Goal: Task Accomplishment & Management: Manage account settings

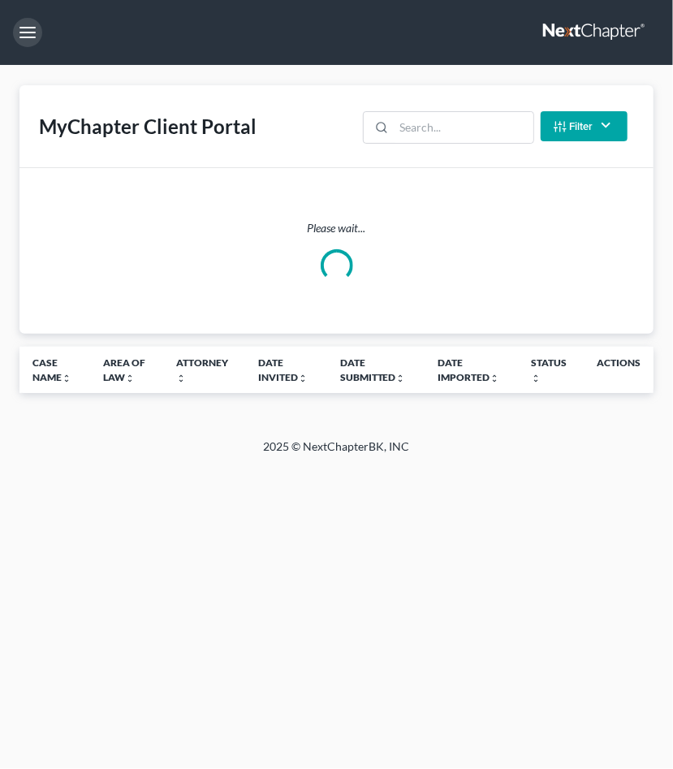
click at [24, 35] on button "button" at bounding box center [27, 32] width 29 height 29
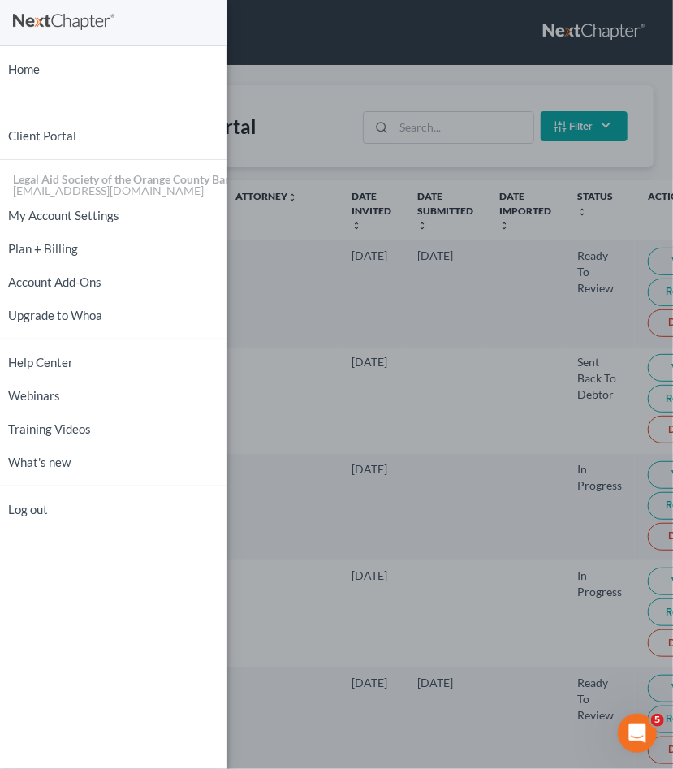
click at [499, 10] on div "Home New Case Client Portal Legal Aid Society of the Orange County Bar Associat…" at bounding box center [336, 384] width 673 height 769
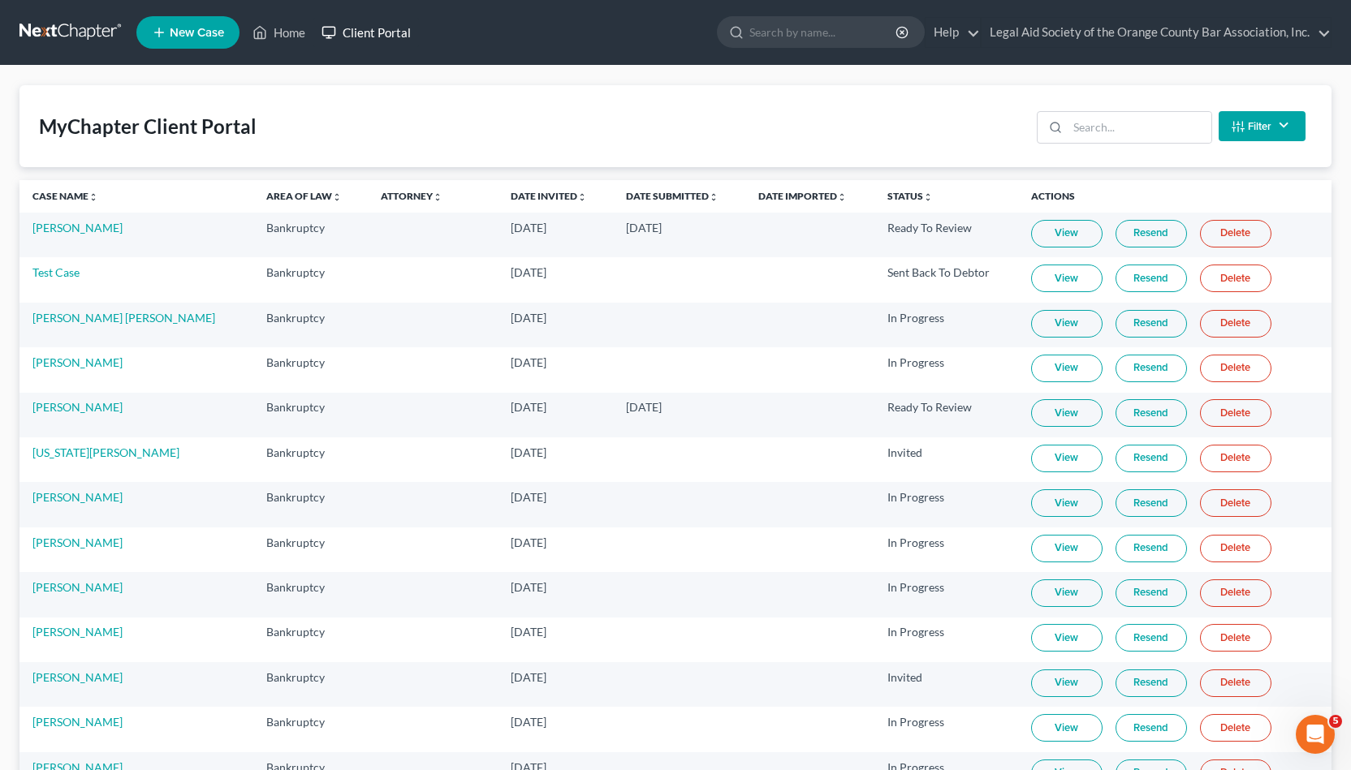
click at [348, 37] on link "Client Portal" at bounding box center [366, 32] width 106 height 29
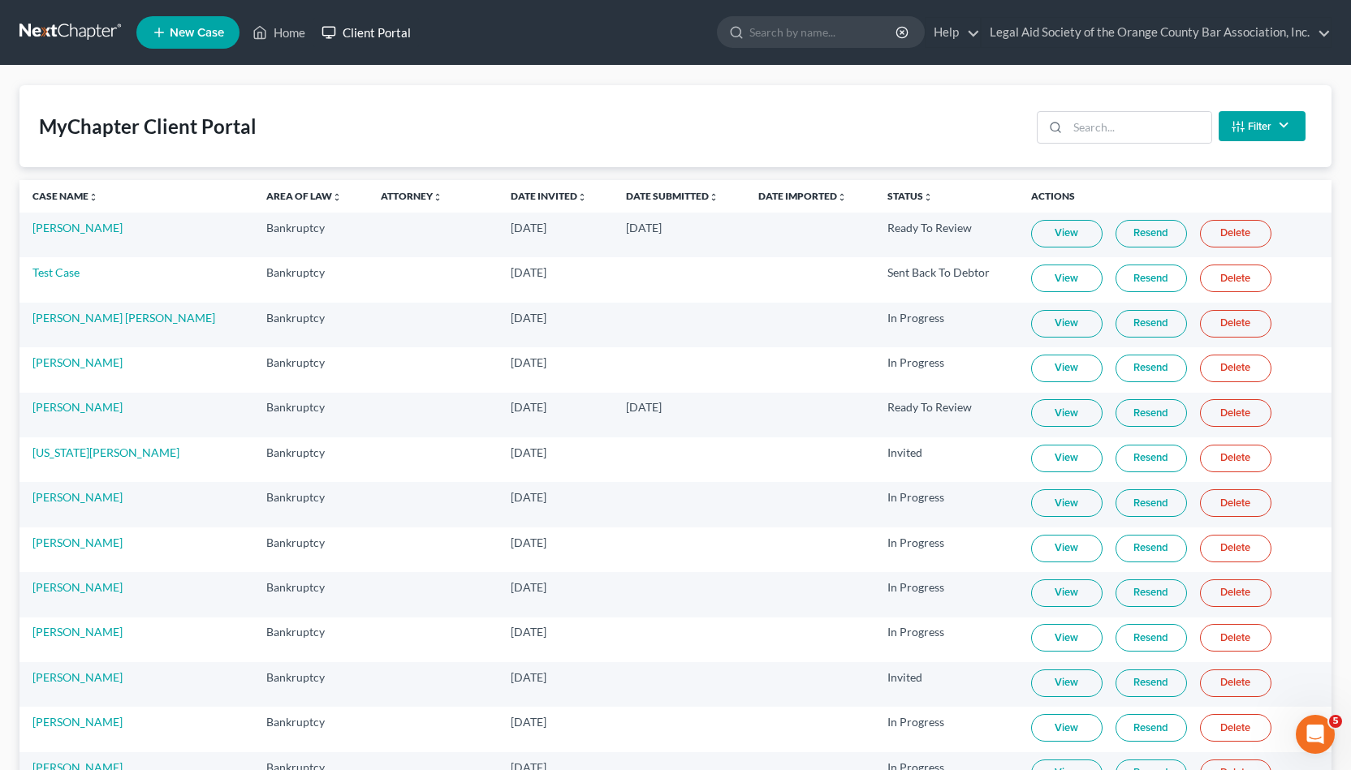
click at [368, 35] on link "Client Portal" at bounding box center [366, 32] width 106 height 29
click at [63, 196] on link "Case Name unfold_more expand_more expand_less" at bounding box center [65, 196] width 66 height 12
click at [626, 192] on link "Date Submitted unfold_more expand_more expand_less" at bounding box center [672, 196] width 93 height 12
click at [625, 192] on link "Date Submitted unfold_more expand_more expand_less" at bounding box center [672, 196] width 94 height 12
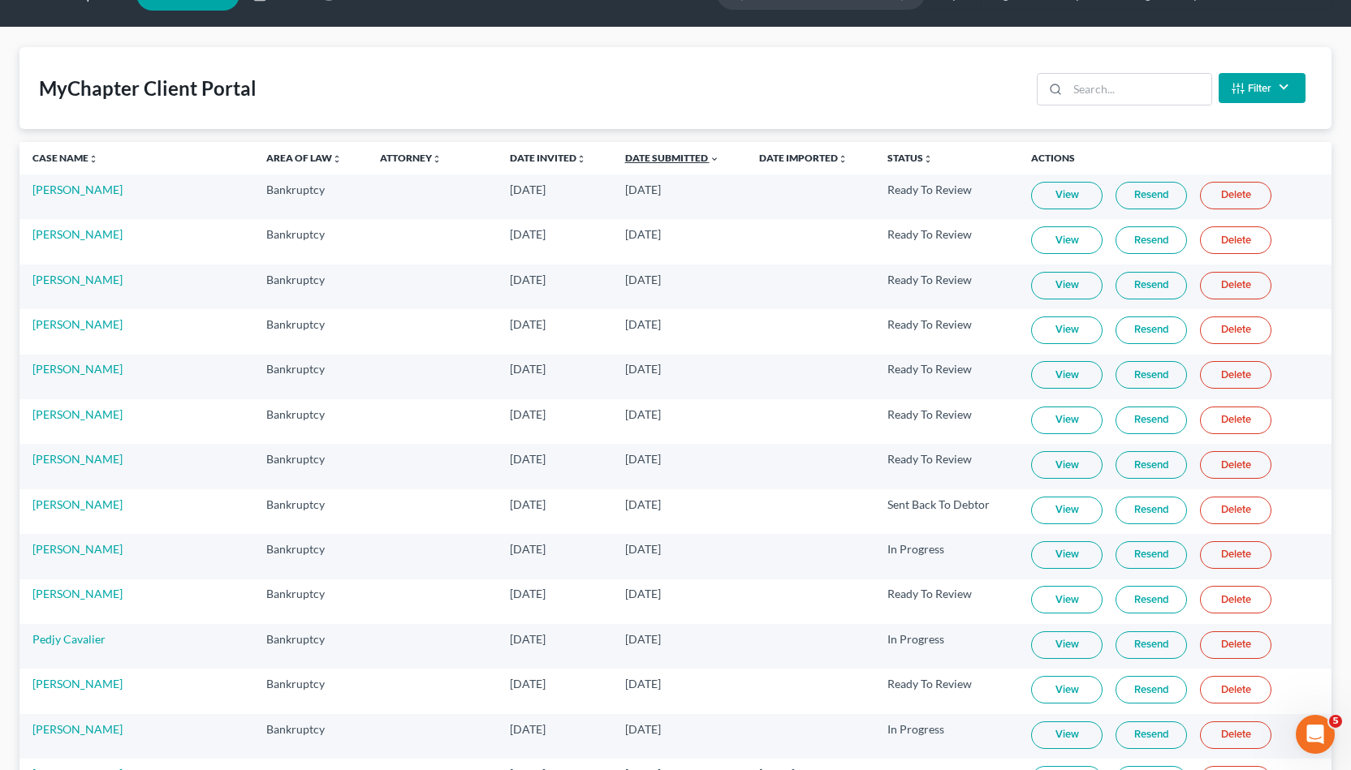
scroll to position [55, 0]
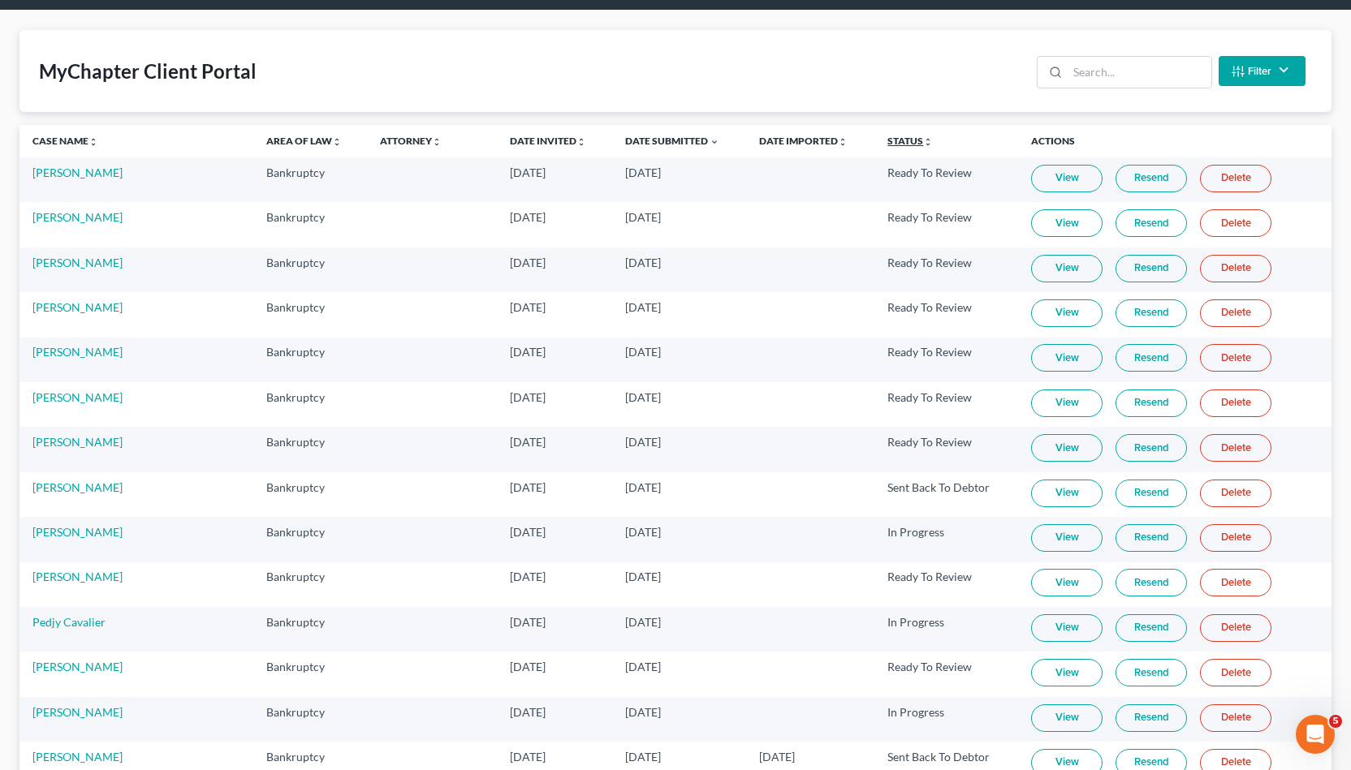
click at [672, 139] on link "Status unfold_more expand_more expand_less" at bounding box center [909, 141] width 45 height 12
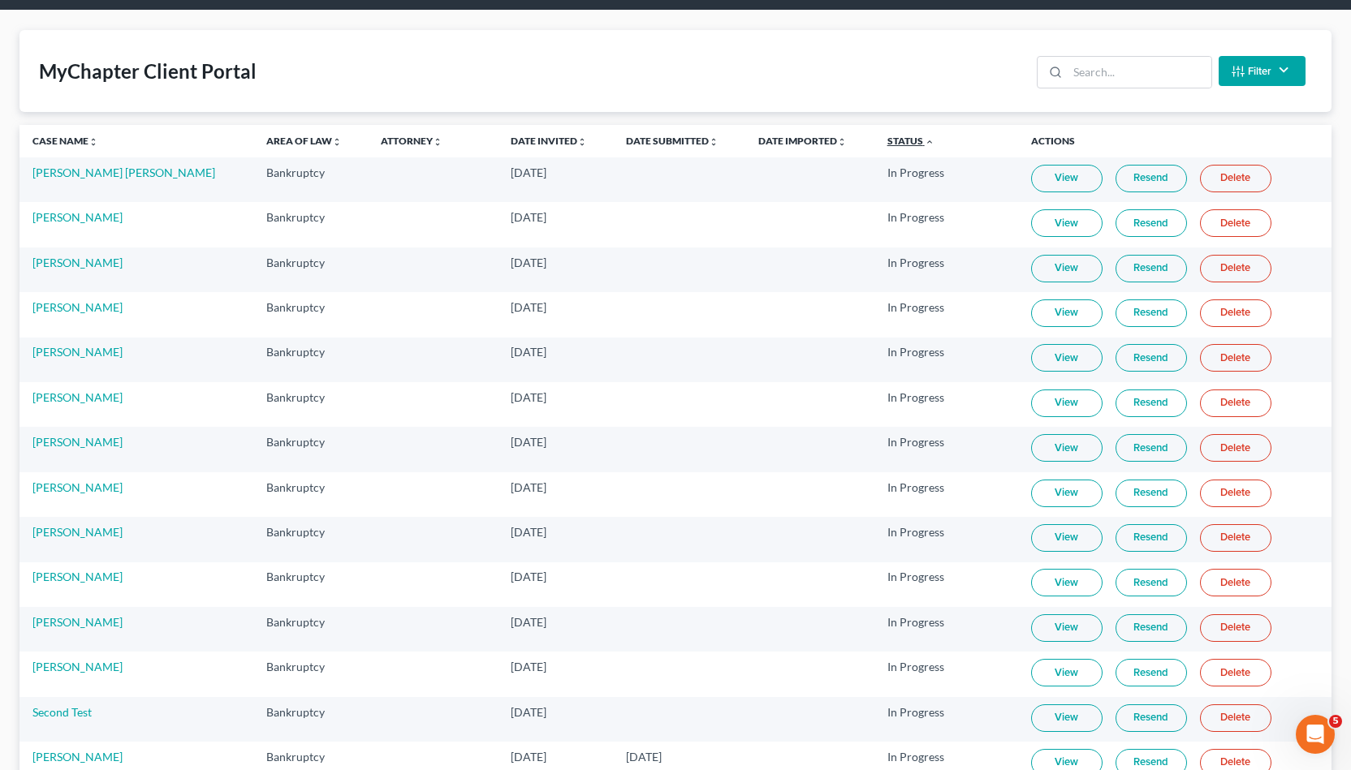
click at [672, 139] on link "Status unfold_more expand_more expand_less" at bounding box center [910, 141] width 47 height 12
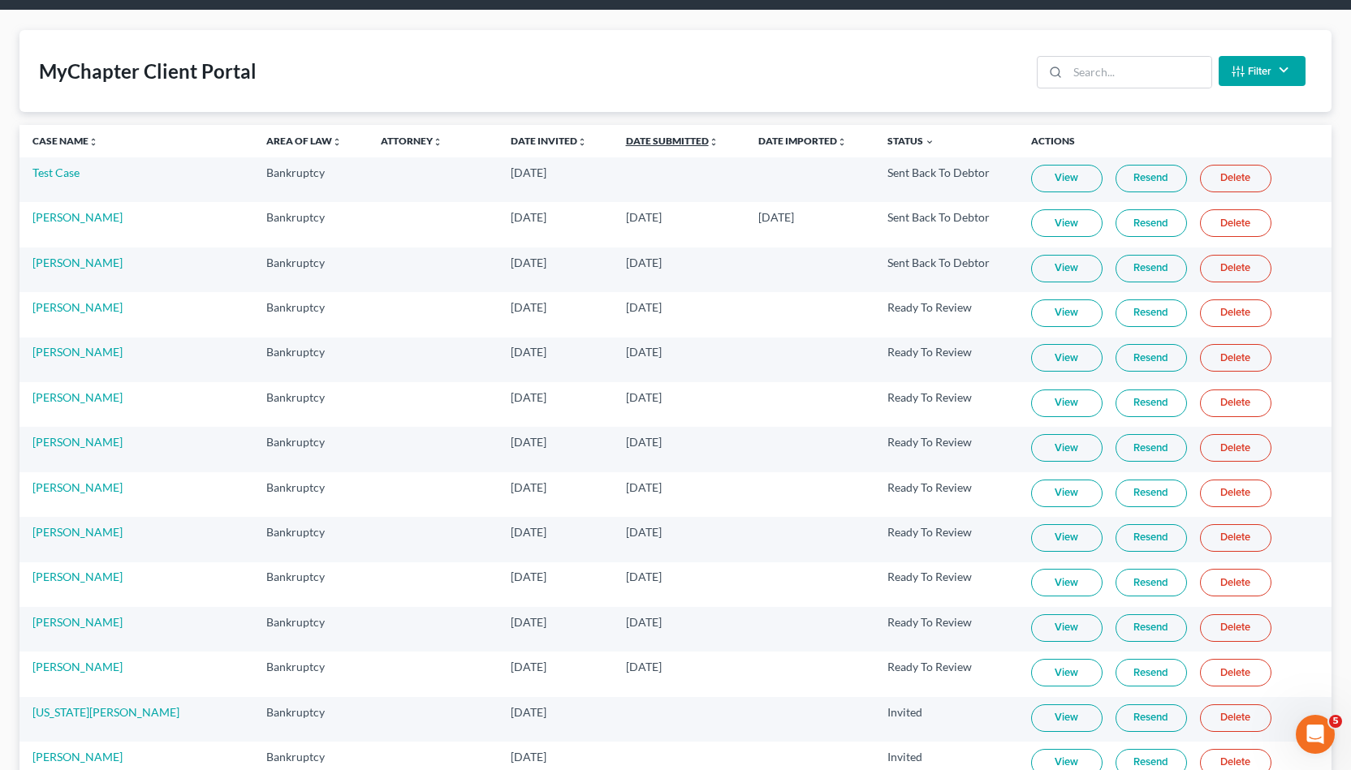
click at [626, 136] on link "Date Submitted unfold_more expand_more expand_less" at bounding box center [672, 141] width 93 height 12
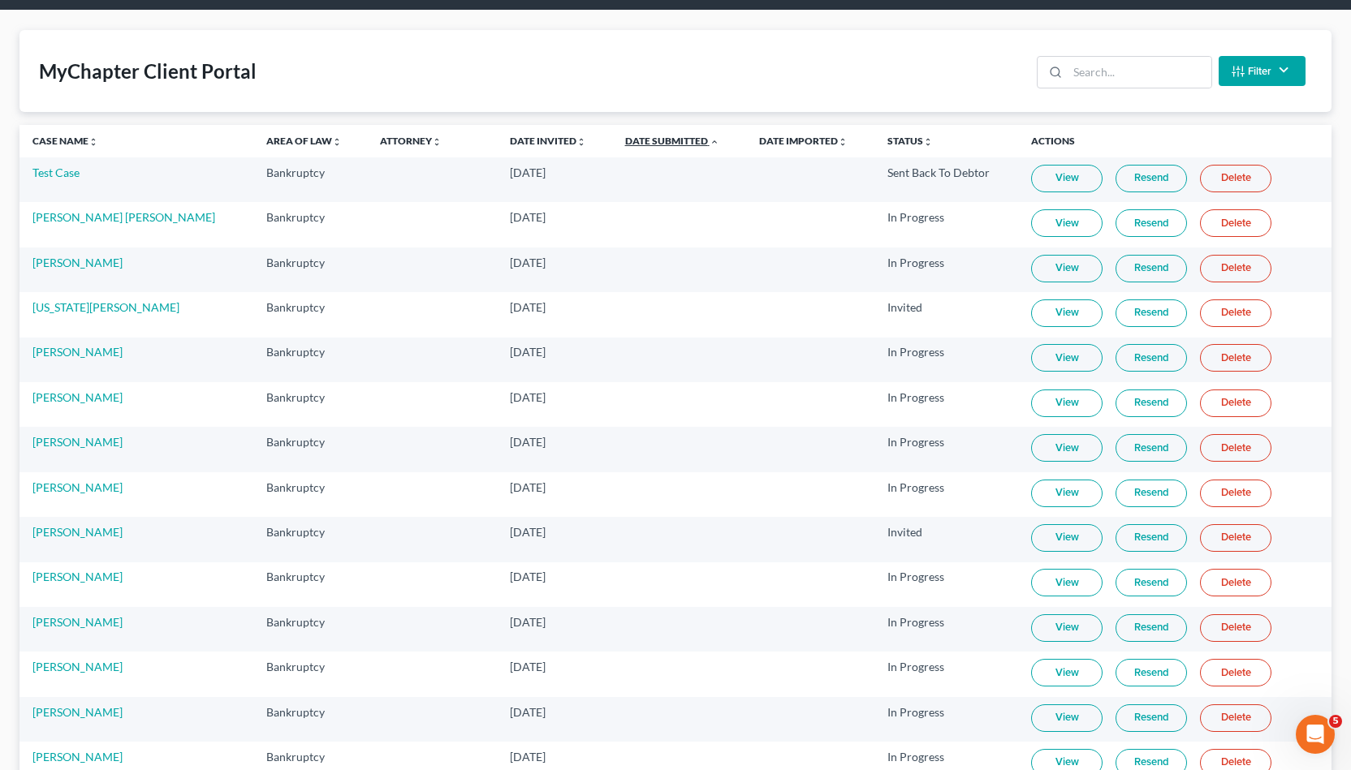
click at [625, 136] on link "Date Submitted unfold_more expand_more expand_less" at bounding box center [672, 141] width 94 height 12
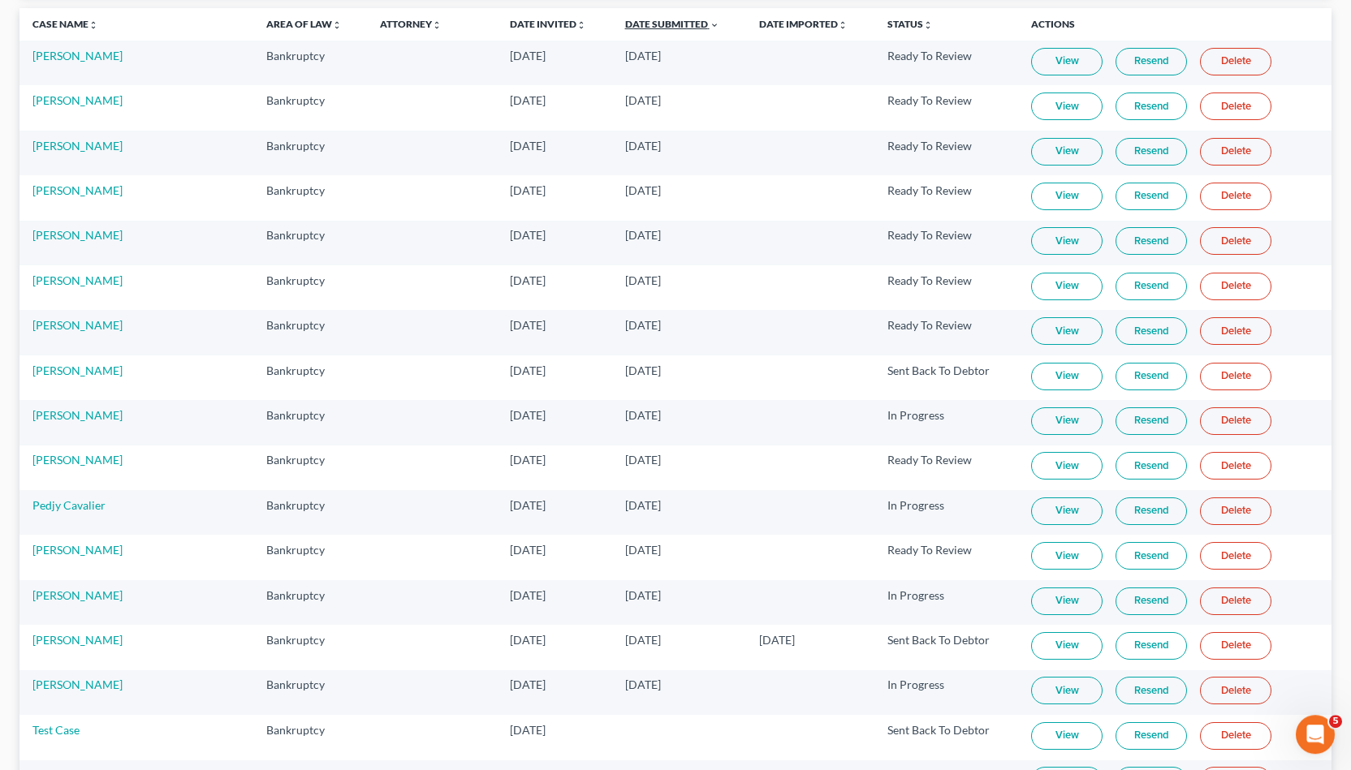
scroll to position [174, 0]
click at [672, 546] on link "Delete" at bounding box center [1235, 555] width 71 height 28
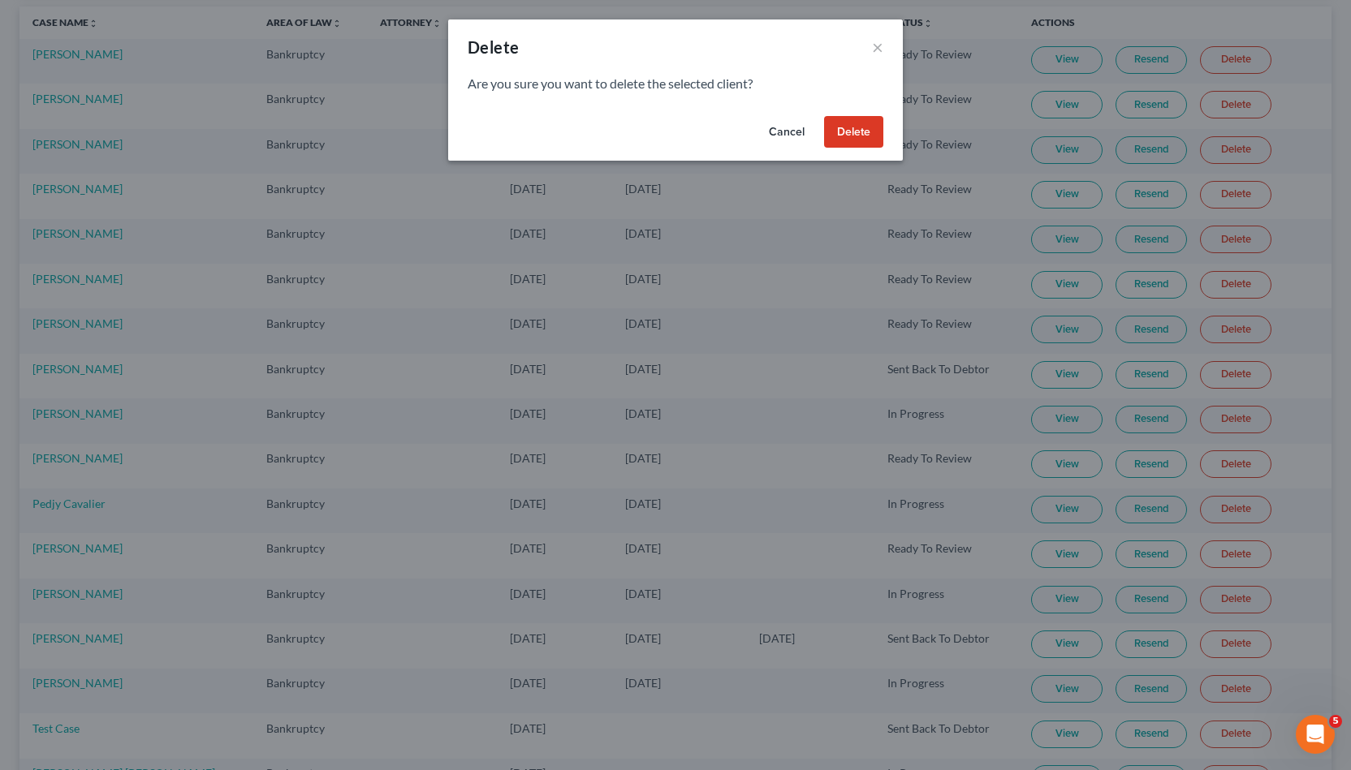
click at [672, 130] on button "Cancel" at bounding box center [787, 132] width 62 height 32
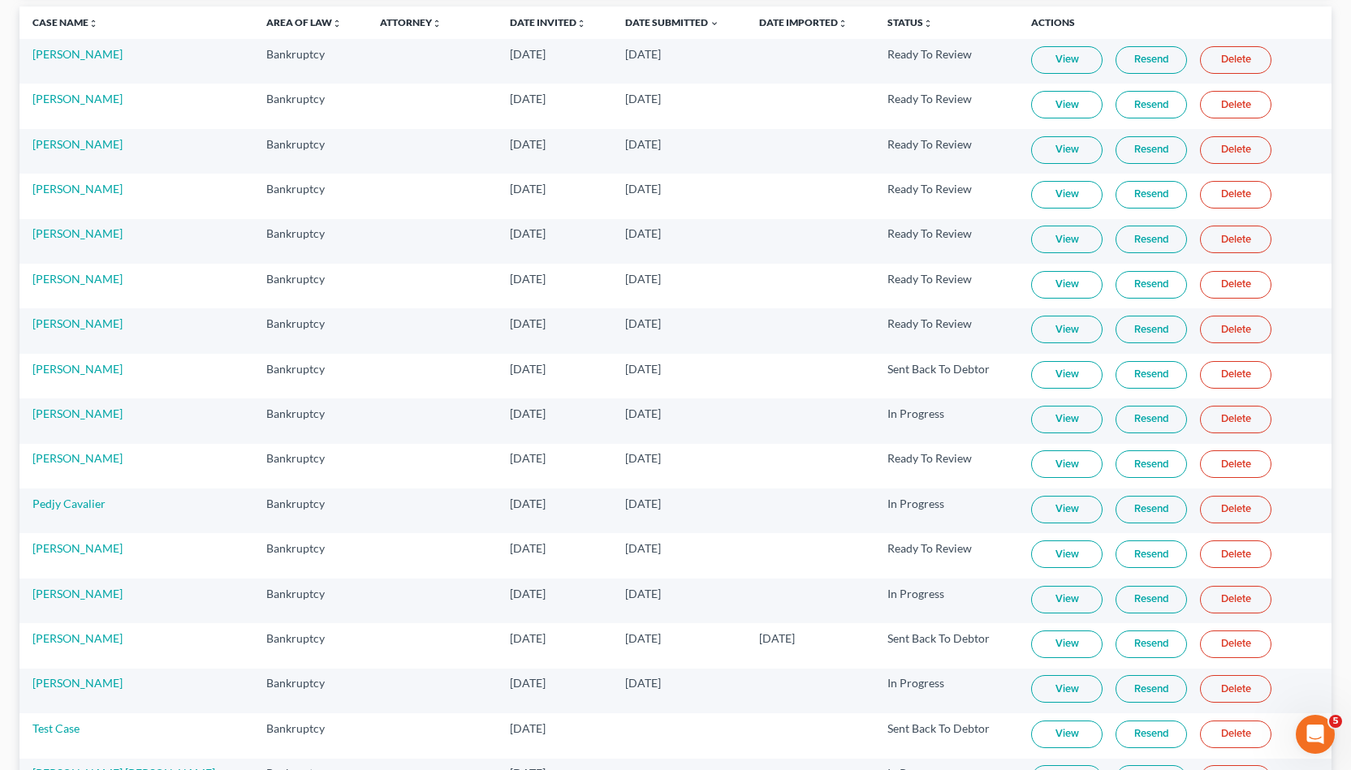
click at [672, 543] on link "Delete" at bounding box center [1235, 555] width 71 height 28
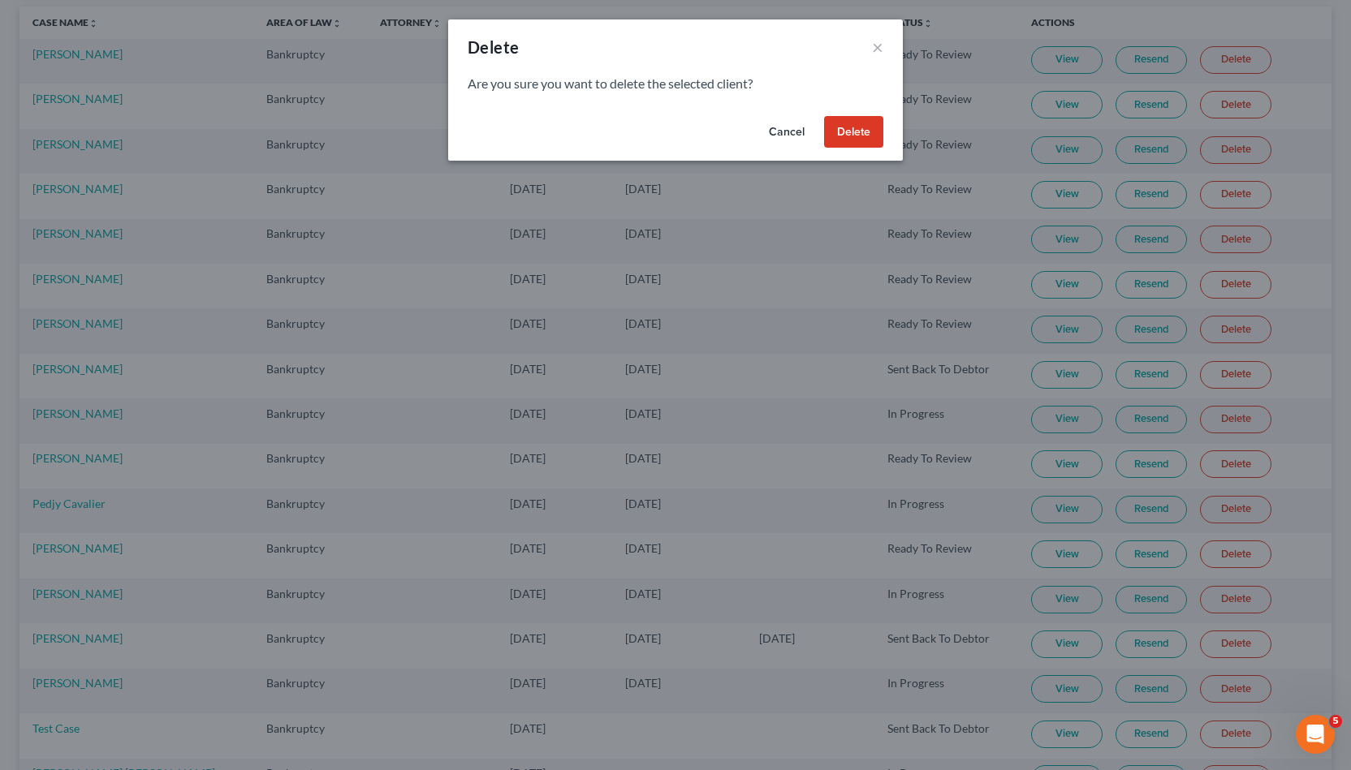
click at [672, 127] on button "Delete" at bounding box center [853, 132] width 59 height 32
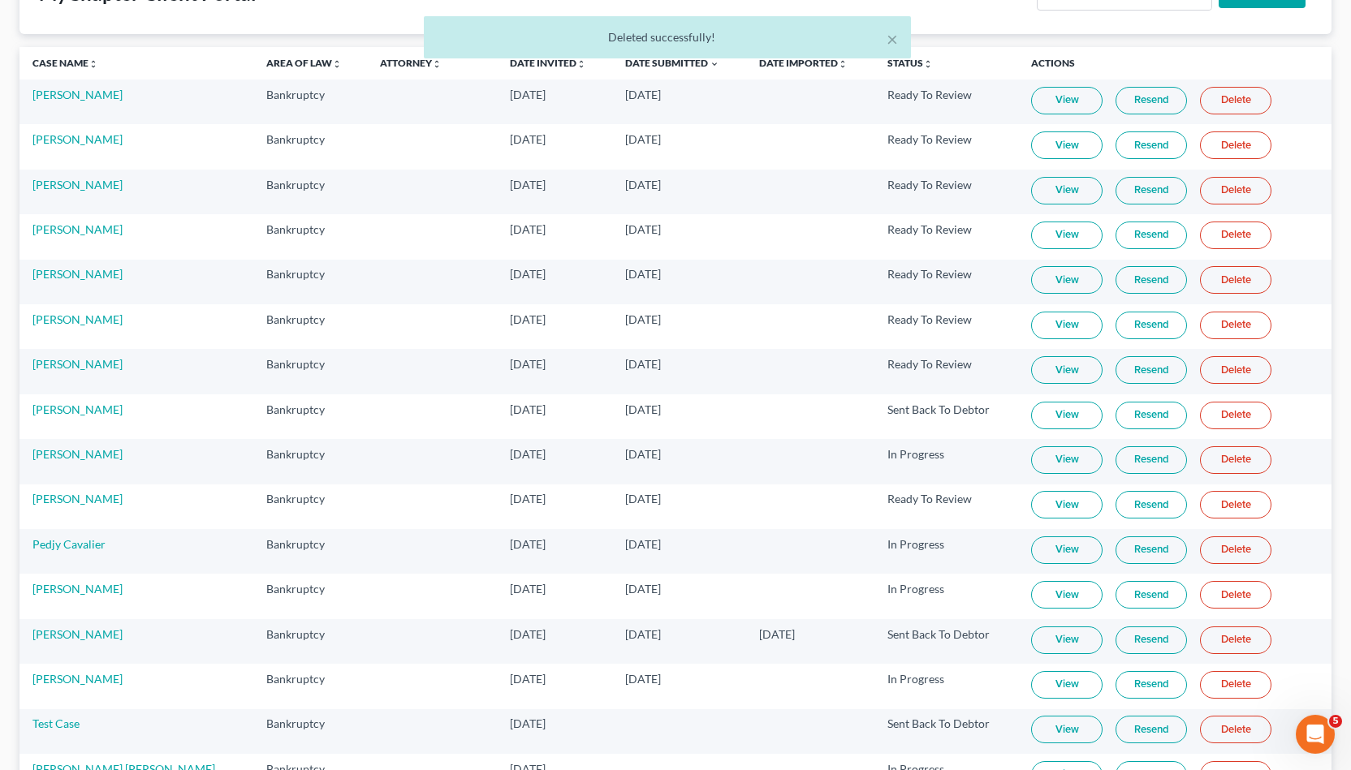
scroll to position [0, 0]
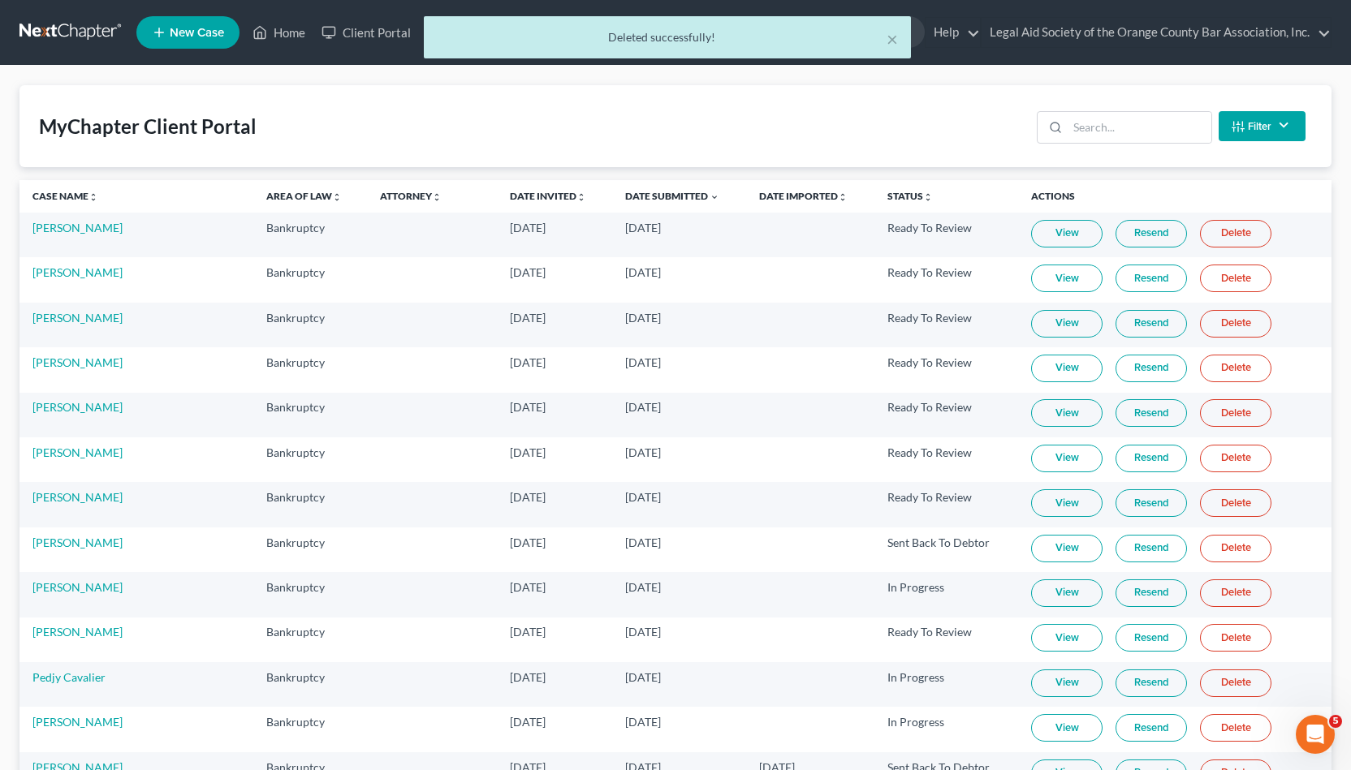
click at [672, 37] on div "Deleted successfully!" at bounding box center [667, 37] width 461 height 16
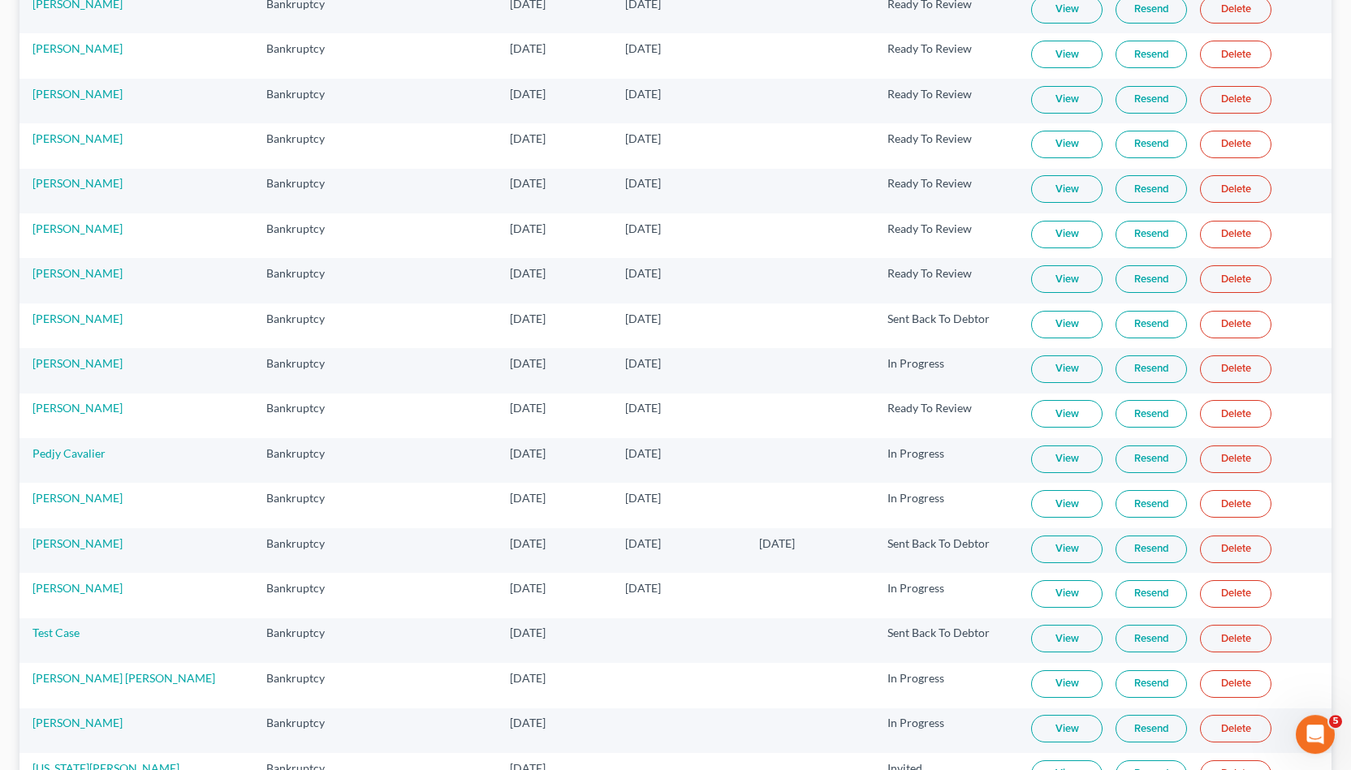
scroll to position [198, 0]
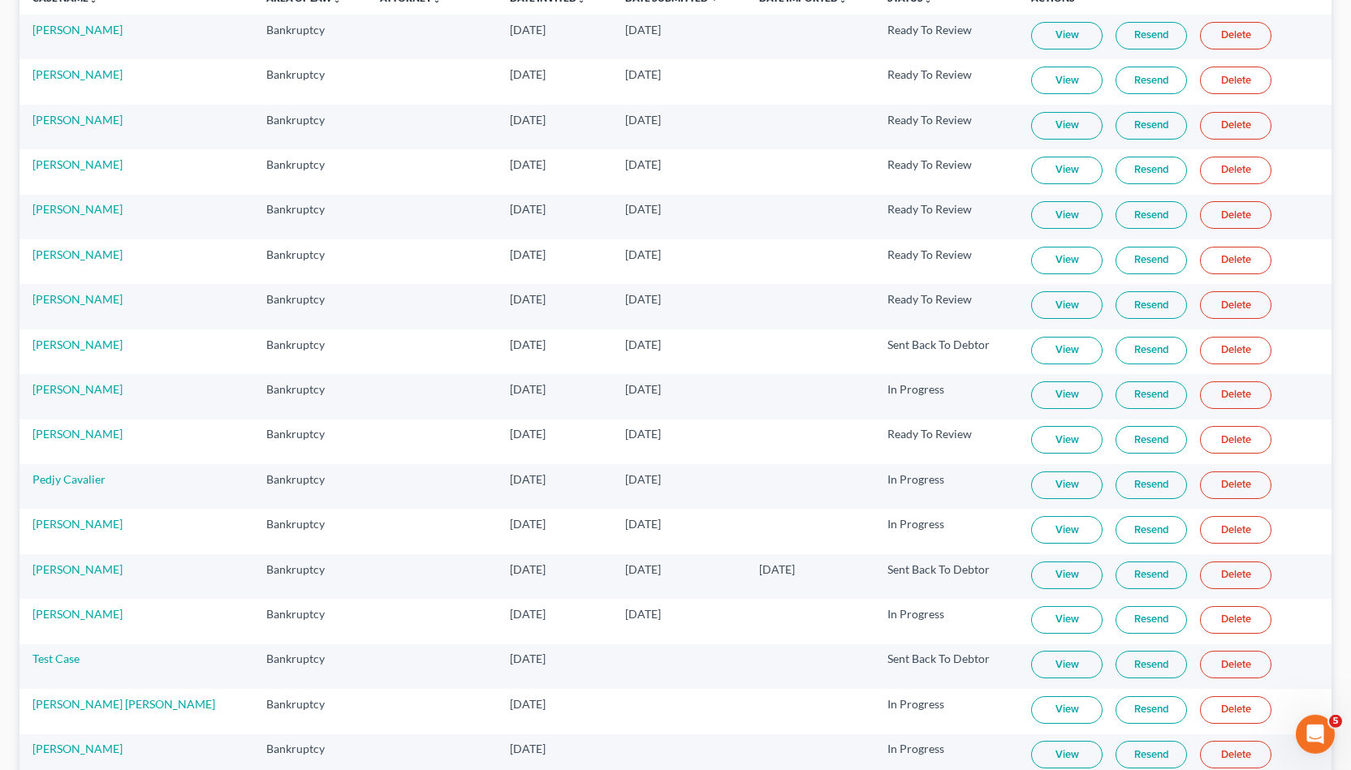
click at [672, 297] on link "View" at bounding box center [1066, 305] width 71 height 28
